Goal: Task Accomplishment & Management: Manage account settings

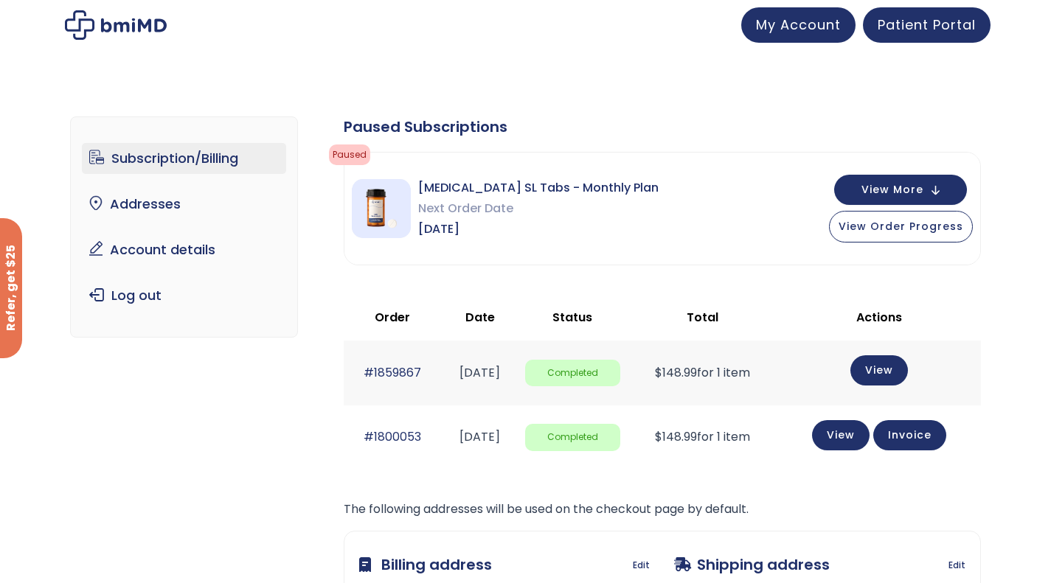
click at [195, 158] on link "Subscription/Billing" at bounding box center [184, 158] width 204 height 31
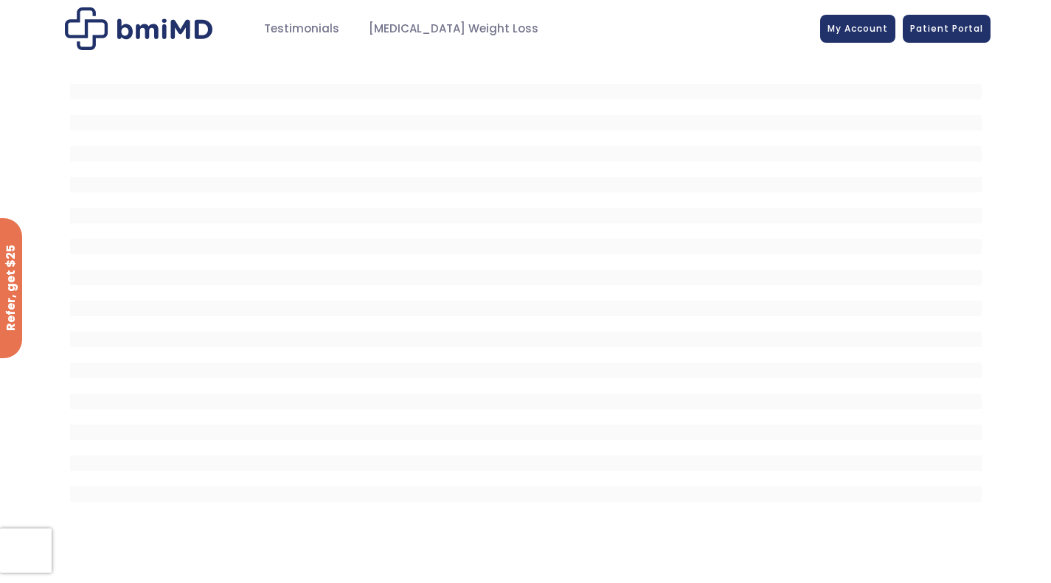
click at [886, 22] on span "My Account" at bounding box center [858, 28] width 60 height 13
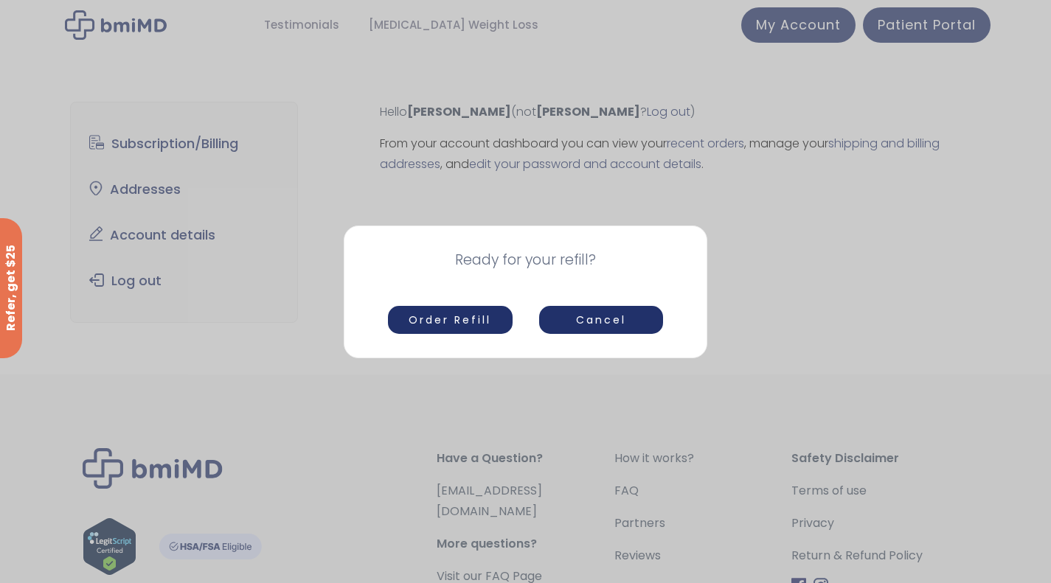
click at [638, 316] on button "Cancel" at bounding box center [601, 320] width 124 height 28
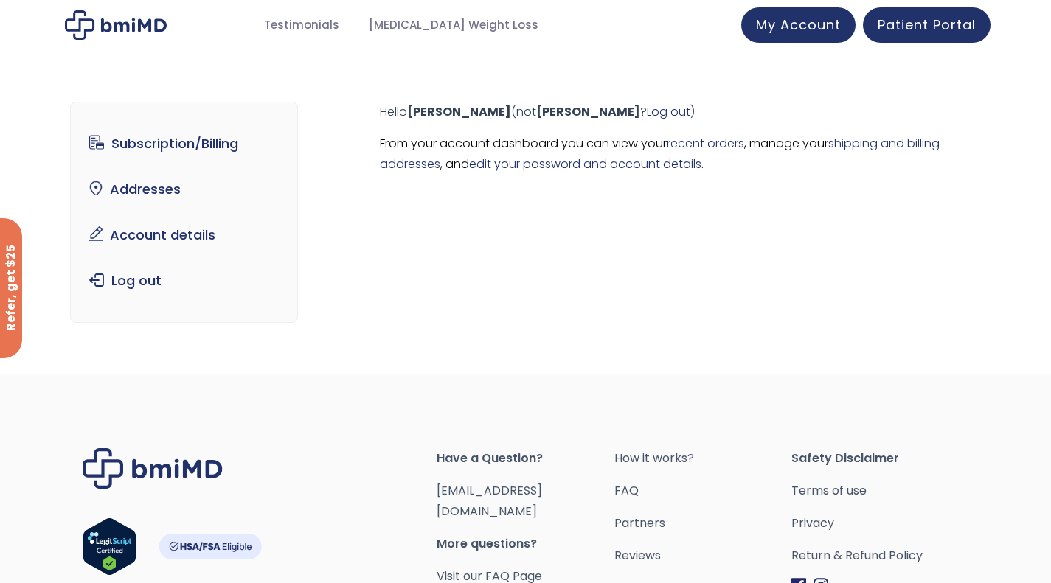
click at [808, 17] on span "My Account" at bounding box center [798, 24] width 85 height 18
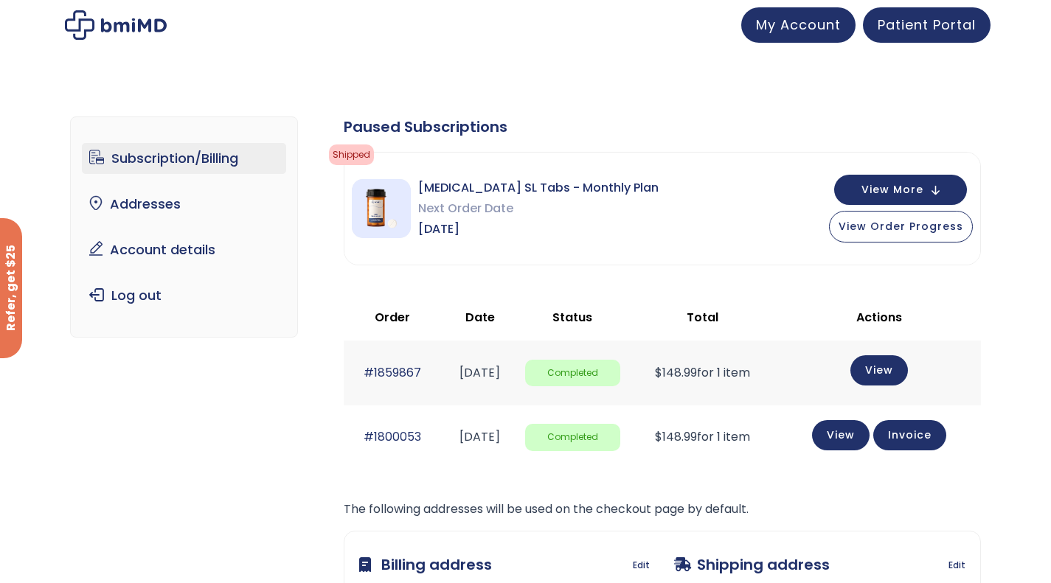
click at [886, 185] on span "View More" at bounding box center [893, 190] width 62 height 10
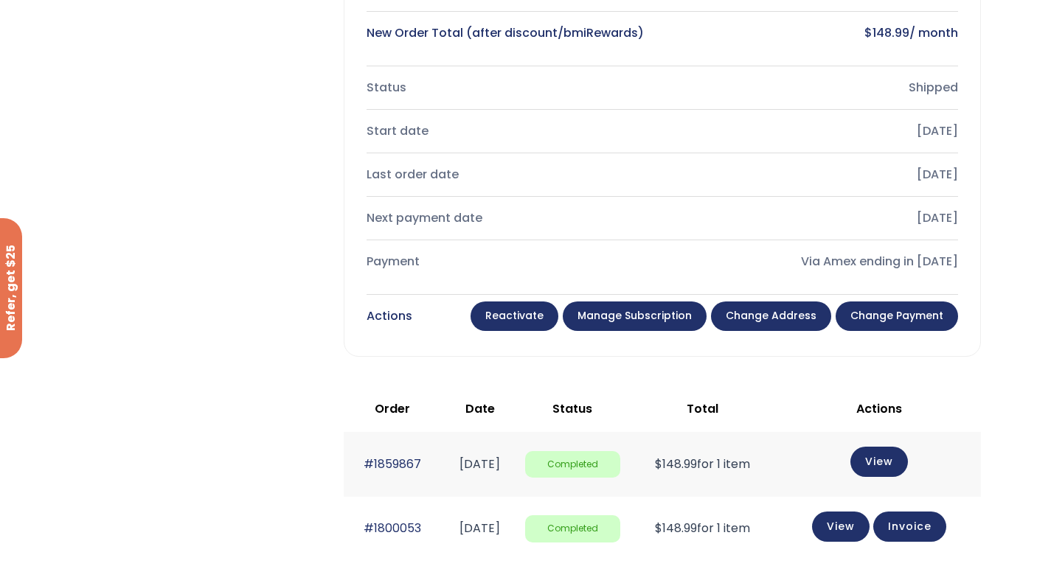
scroll to position [443, 0]
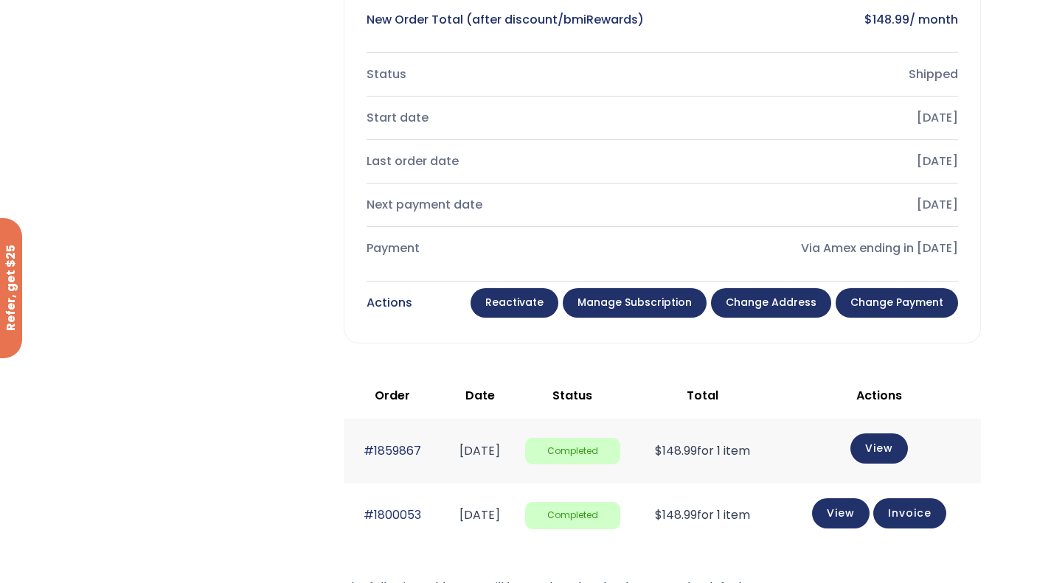
click at [653, 308] on link "Manage Subscription" at bounding box center [635, 303] width 144 height 30
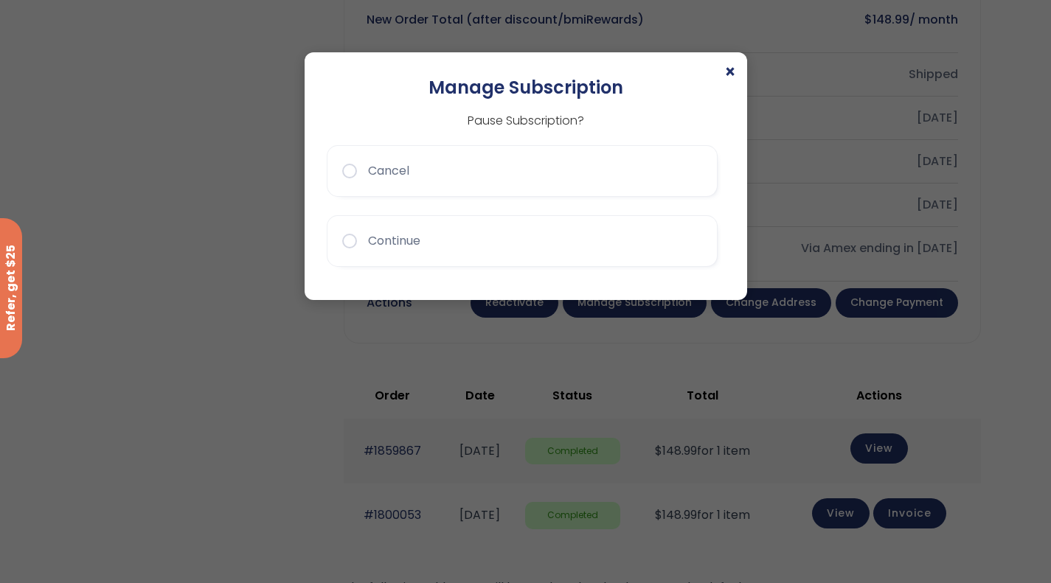
click at [354, 235] on button "Continue" at bounding box center [522, 241] width 391 height 52
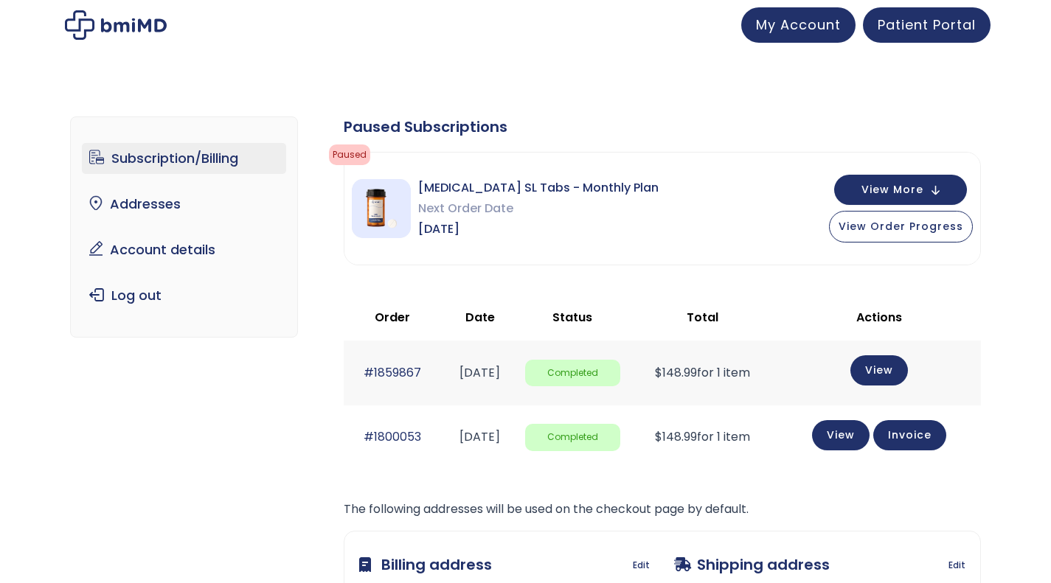
click at [350, 235] on div "[MEDICAL_DATA] SL Tabs - Monthly Plan Next Order Date [DATE] View More View Ord…" at bounding box center [662, 209] width 636 height 112
click at [907, 193] on span "View More" at bounding box center [893, 190] width 62 height 10
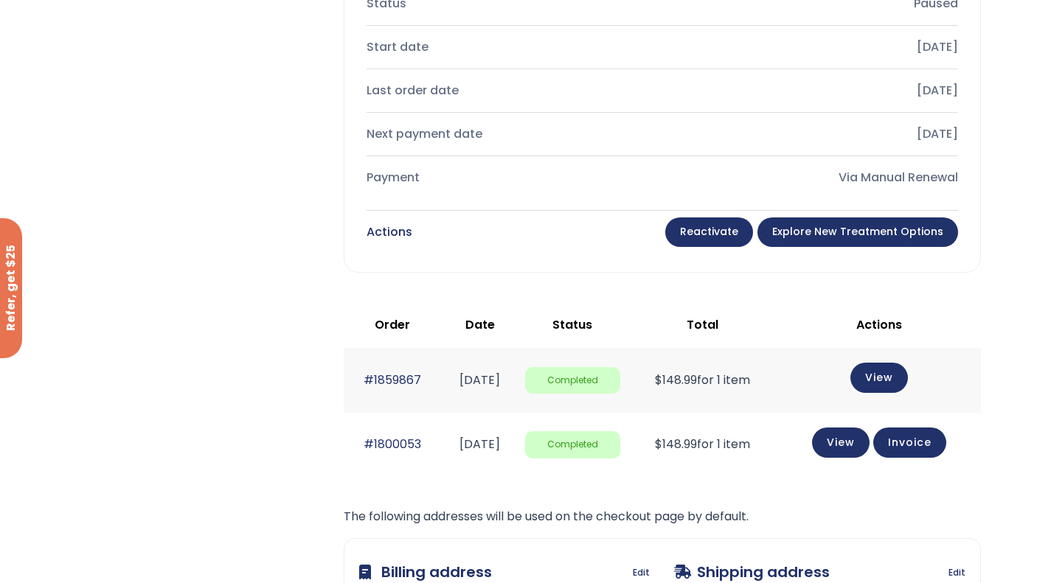
scroll to position [590, 0]
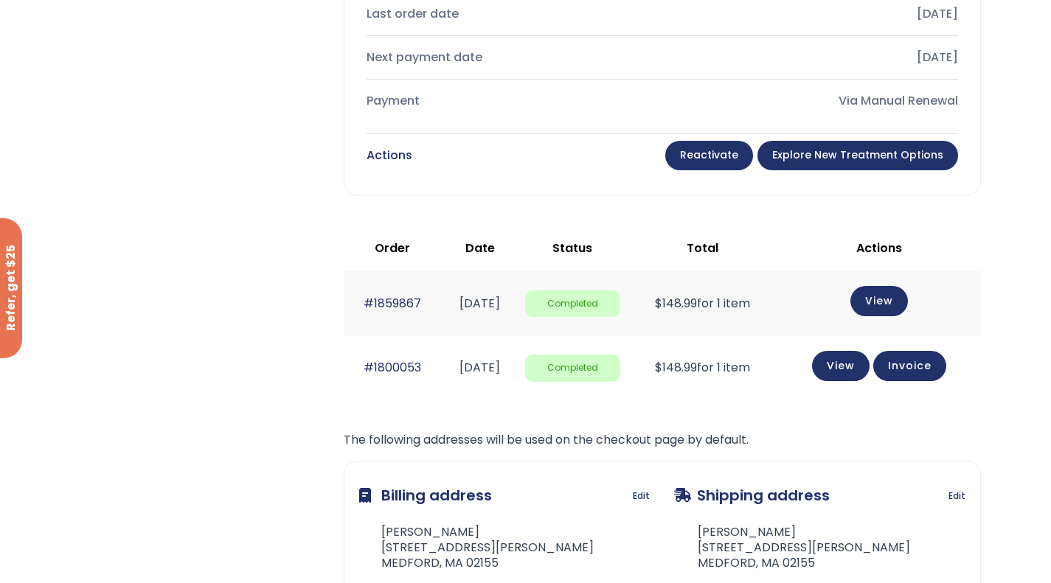
click at [707, 162] on link "Reactivate" at bounding box center [709, 156] width 88 height 30
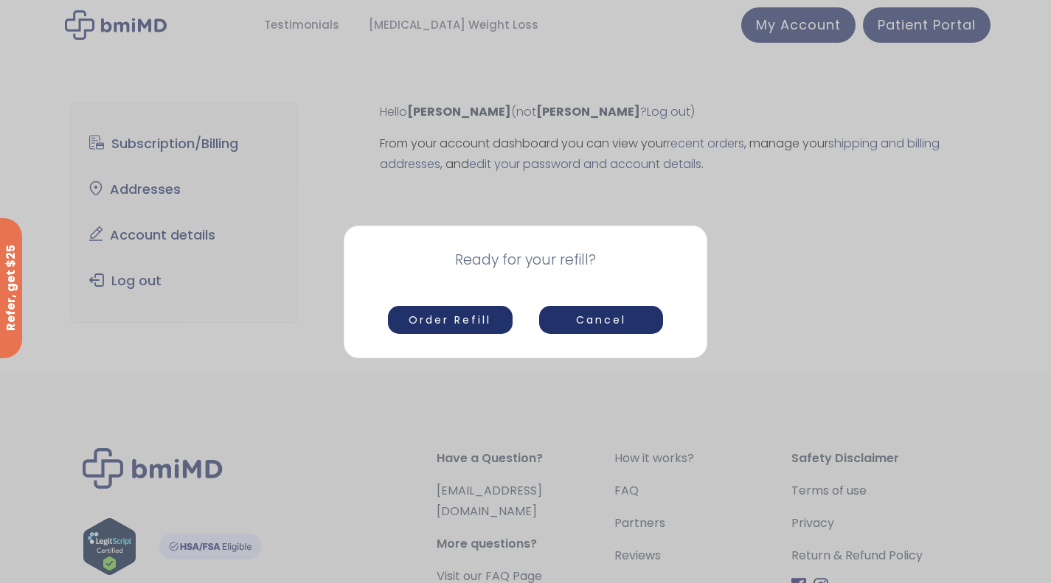
click at [458, 318] on button "Order Refill" at bounding box center [450, 320] width 124 height 28
click at [594, 328] on button "Cancel" at bounding box center [601, 320] width 124 height 28
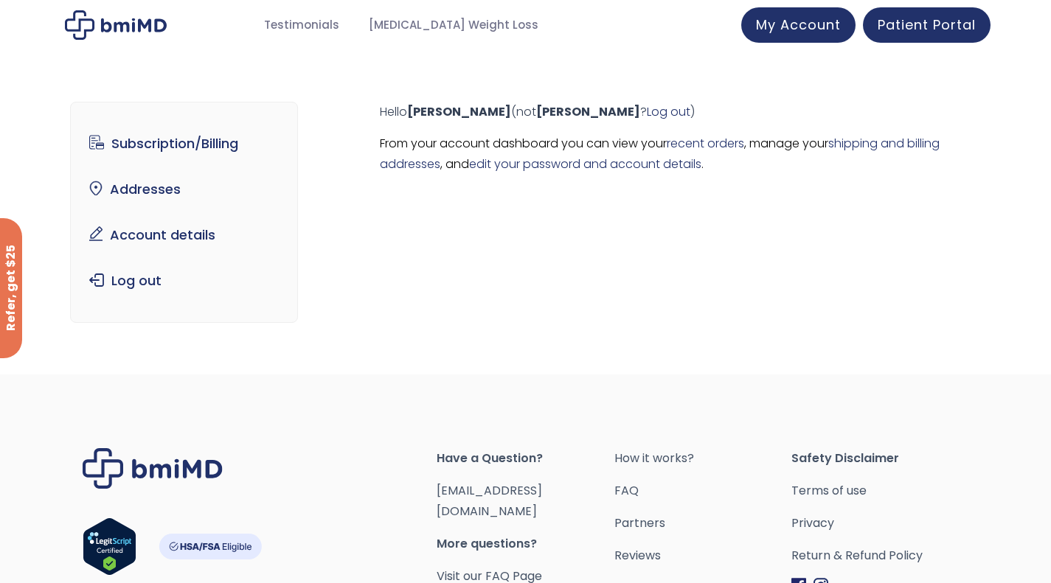
click at [807, 26] on span "My Account" at bounding box center [798, 24] width 85 height 18
